Goal: Information Seeking & Learning: Learn about a topic

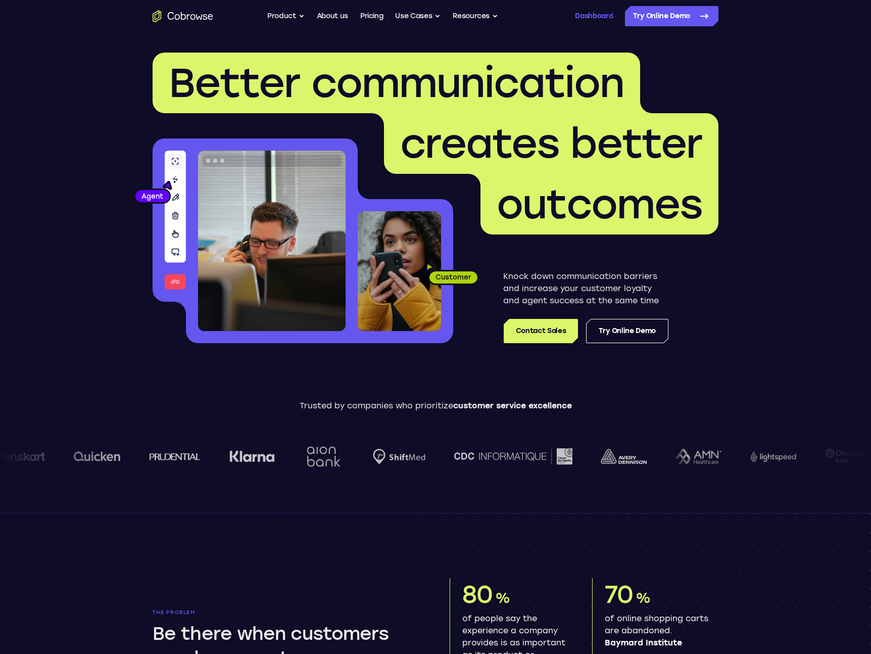
click at [600, 19] on link "Dashboard" at bounding box center [594, 16] width 38 height 20
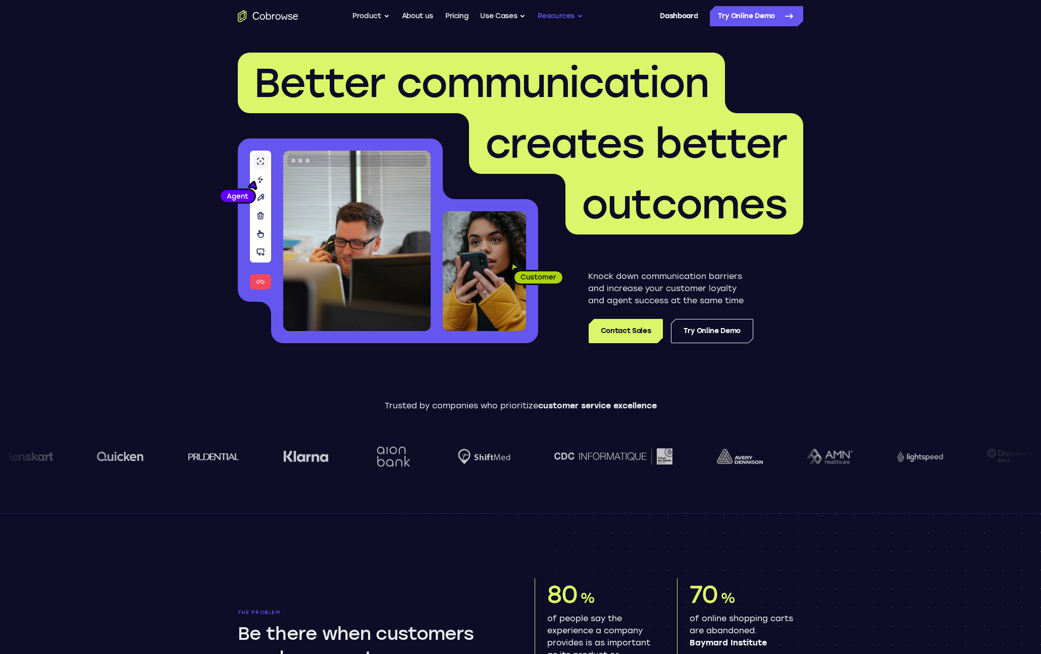
click at [582, 20] on button "Resources" at bounding box center [560, 16] width 45 height 20
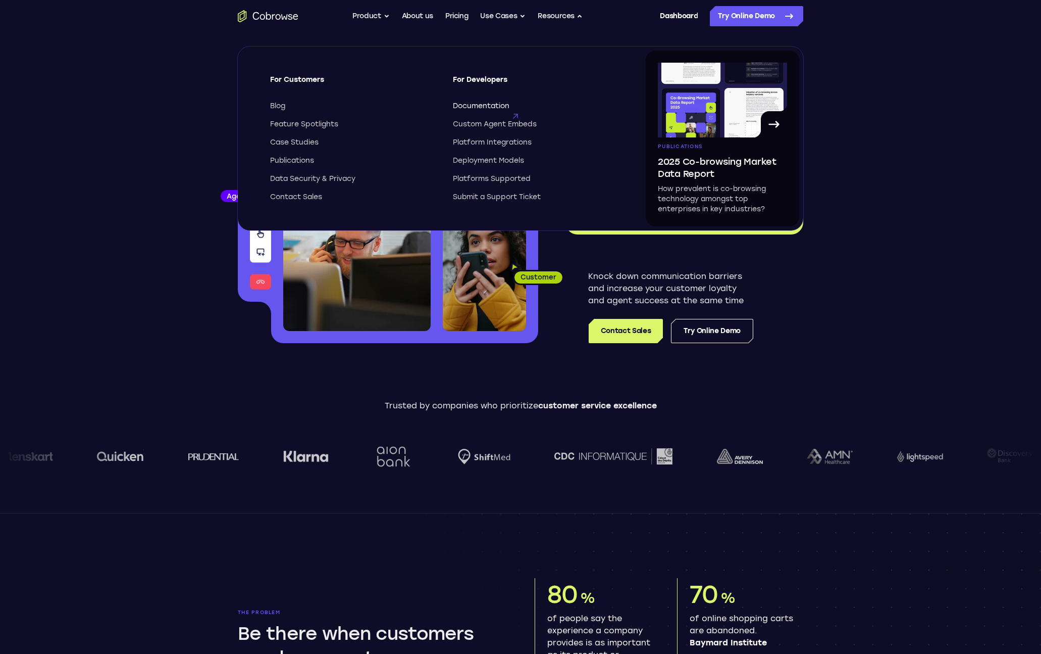
click at [480, 102] on span "Documentation" at bounding box center [481, 106] width 57 height 10
click at [675, 22] on link "Dashboard" at bounding box center [679, 16] width 38 height 20
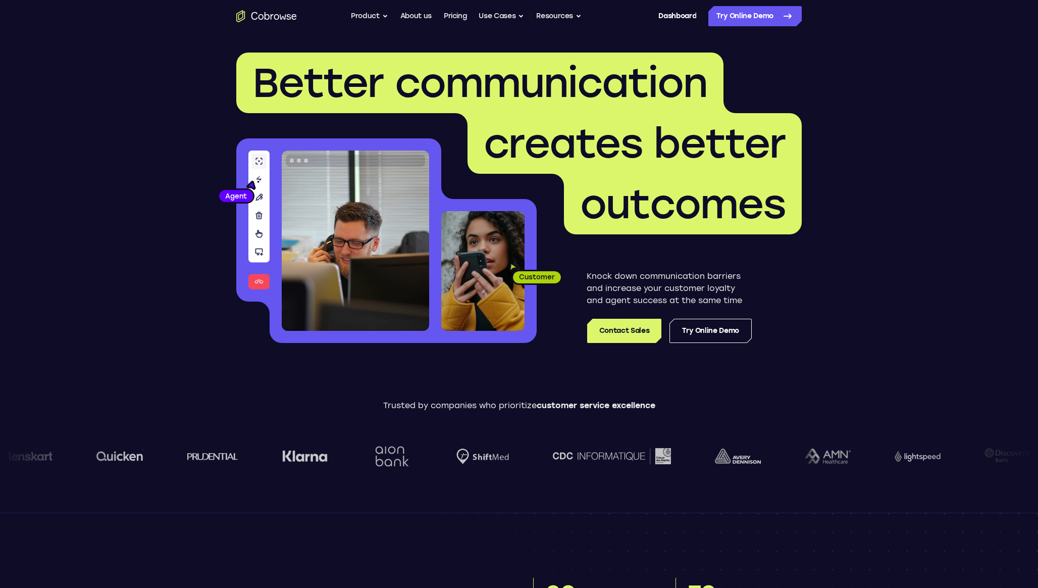
click at [585, 12] on div "Go back Powerful, Flexible and Trustworthy. Avoid all extra friction for both A…" at bounding box center [519, 16] width 646 height 20
click at [569, 17] on button "Resources" at bounding box center [558, 16] width 45 height 20
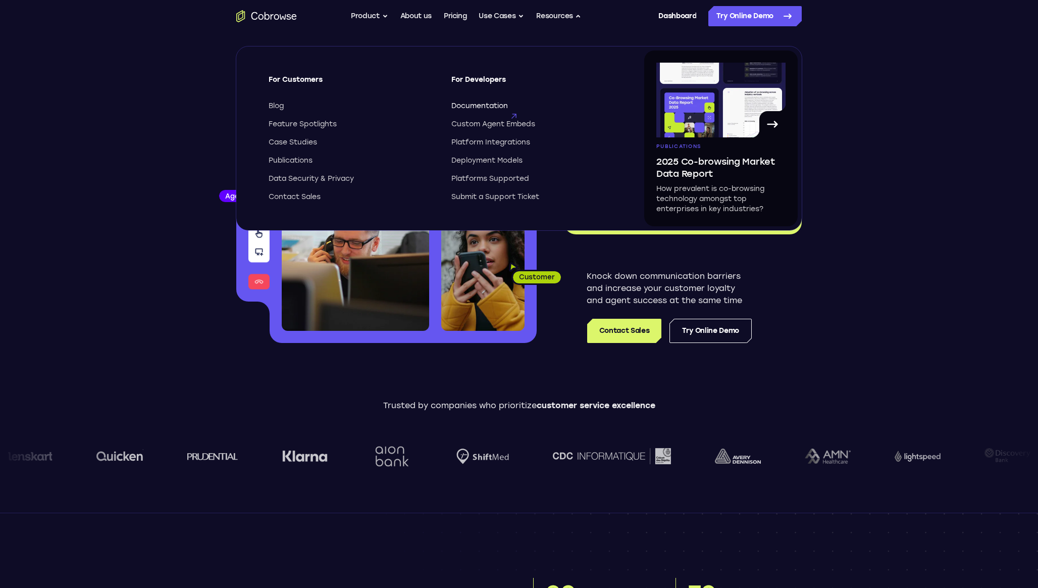
click at [491, 103] on span "Documentation" at bounding box center [480, 106] width 57 height 10
click at [475, 108] on span "Documentation" at bounding box center [480, 106] width 57 height 10
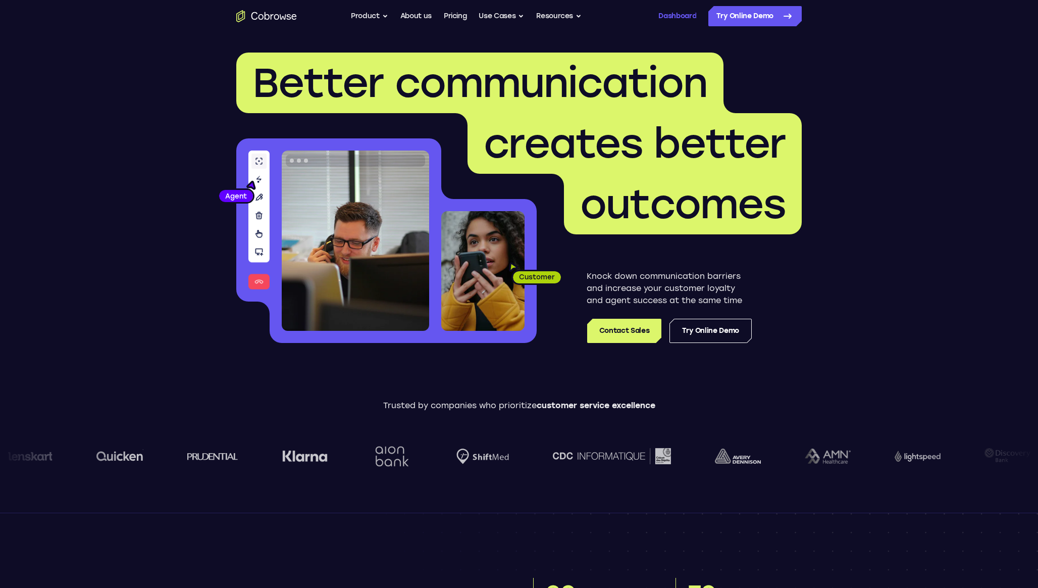
click at [670, 17] on link "Dashboard" at bounding box center [678, 16] width 38 height 20
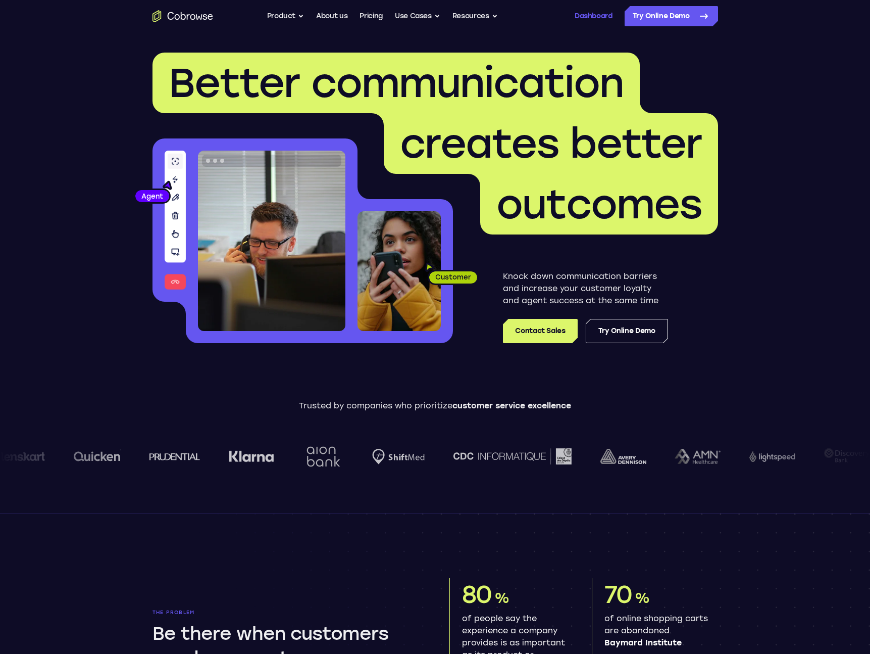
click at [599, 9] on link "Dashboard" at bounding box center [594, 16] width 38 height 20
